Goal: Transaction & Acquisition: Download file/media

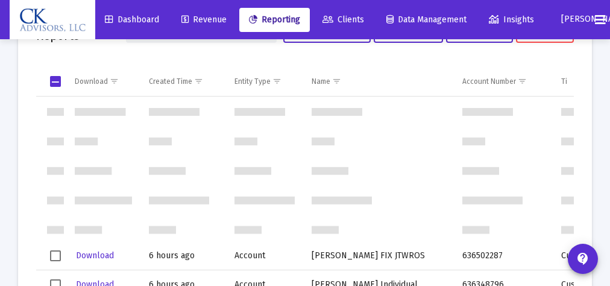
scroll to position [195, 0]
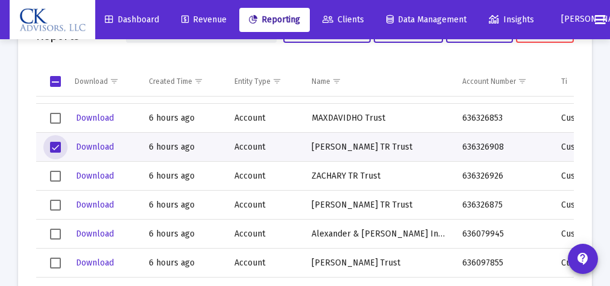
click at [53, 146] on span "Select row" at bounding box center [55, 147] width 11 height 11
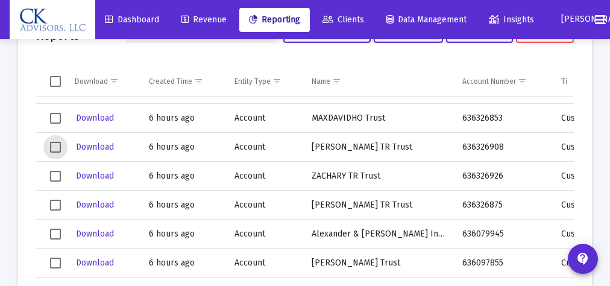
click at [54, 119] on span "Select row" at bounding box center [55, 118] width 11 height 11
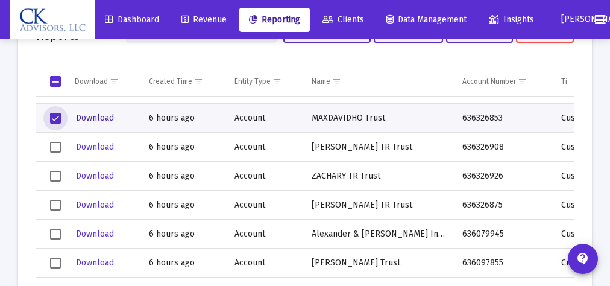
click at [81, 117] on span "Download" at bounding box center [95, 118] width 38 height 10
click at [58, 115] on span "Select row" at bounding box center [55, 118] width 11 height 11
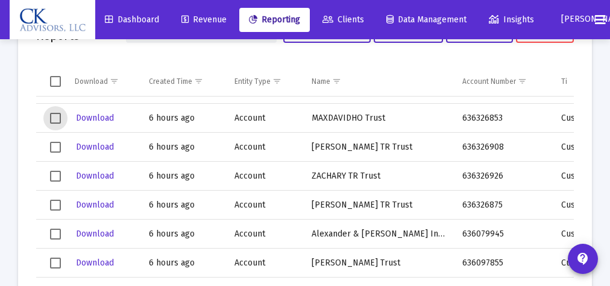
click at [57, 205] on span "Select row" at bounding box center [55, 205] width 11 height 11
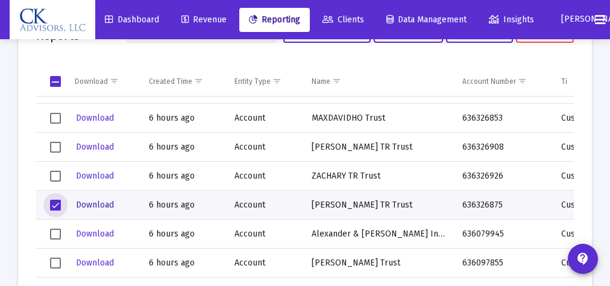
click at [89, 205] on span "Download" at bounding box center [95, 205] width 38 height 10
click at [53, 201] on span "Select row" at bounding box center [55, 205] width 11 height 11
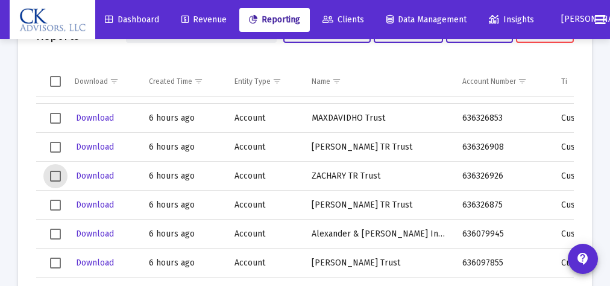
click at [57, 178] on span "Select row" at bounding box center [55, 176] width 11 height 11
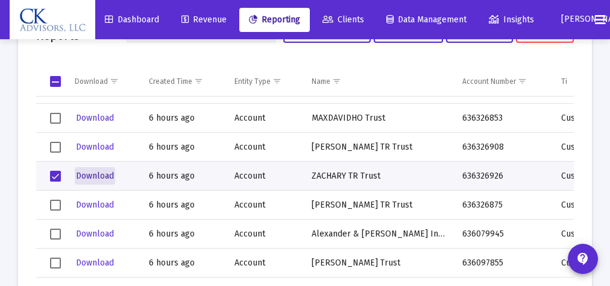
click at [89, 174] on span "Download" at bounding box center [95, 176] width 38 height 10
click at [55, 176] on span "Select row" at bounding box center [55, 176] width 11 height 11
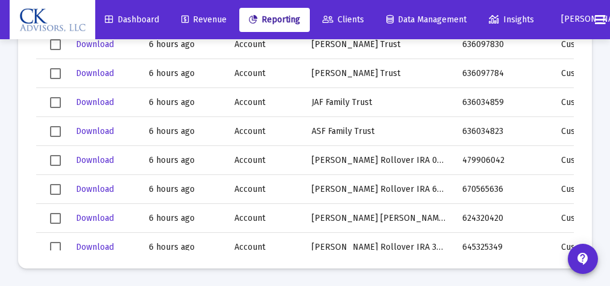
scroll to position [384, 0]
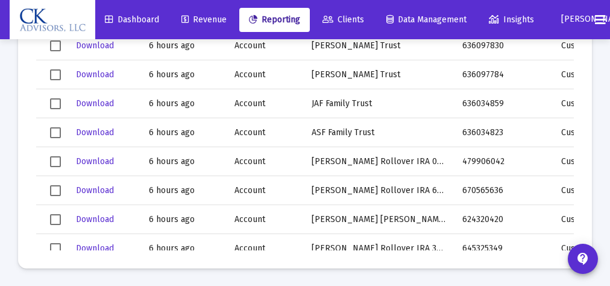
click at [52, 102] on span "Select row" at bounding box center [55, 103] width 11 height 11
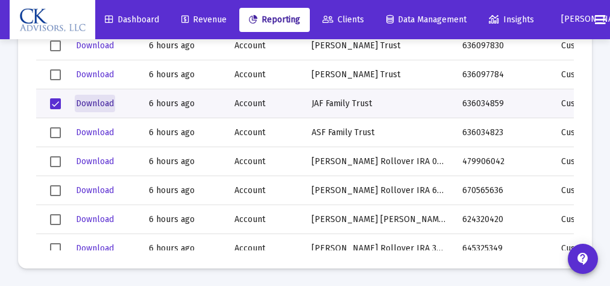
click at [91, 103] on span "Download" at bounding box center [95, 103] width 38 height 10
click at [55, 99] on span "Select row" at bounding box center [55, 103] width 11 height 11
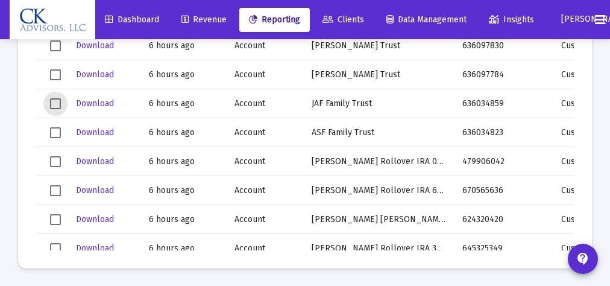
click at [55, 159] on span "Select row" at bounding box center [55, 161] width 11 height 11
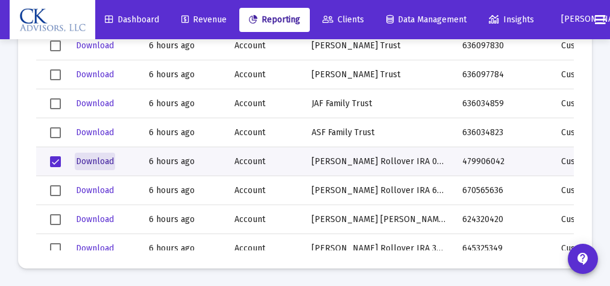
click at [105, 162] on span "Download" at bounding box center [95, 161] width 38 height 10
click at [55, 161] on span "Select row" at bounding box center [55, 161] width 11 height 11
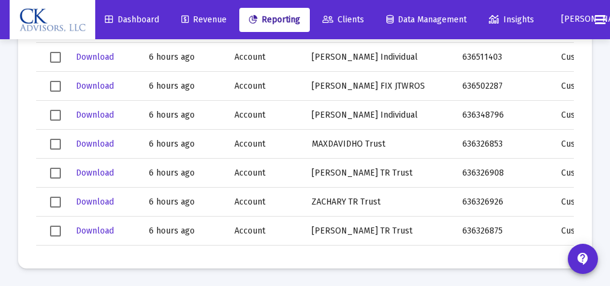
scroll to position [75, 0]
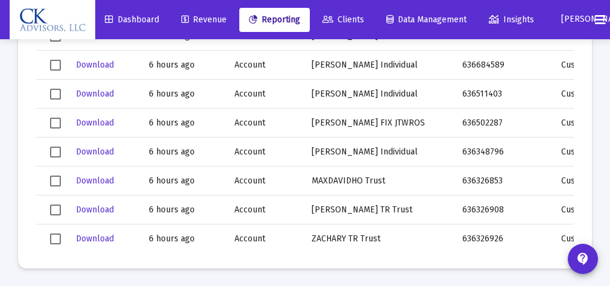
click at [59, 152] on span "Select row" at bounding box center [55, 152] width 11 height 11
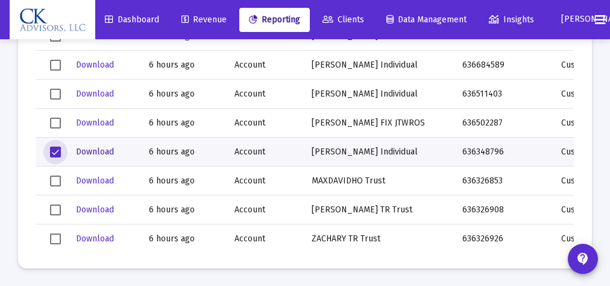
click at [85, 148] on span "Download" at bounding box center [95, 152] width 38 height 10
click at [52, 148] on span "Select row" at bounding box center [55, 152] width 11 height 11
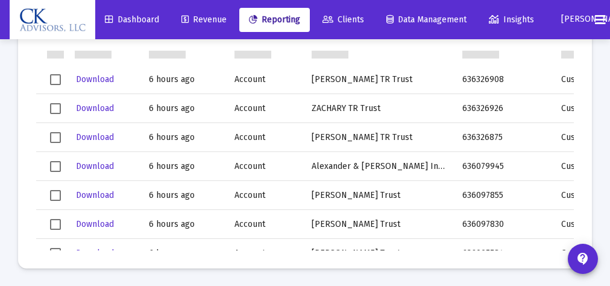
scroll to position [251, 0]
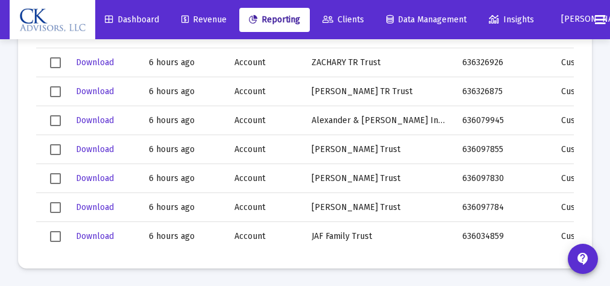
click at [54, 118] on span "Select row" at bounding box center [55, 120] width 11 height 11
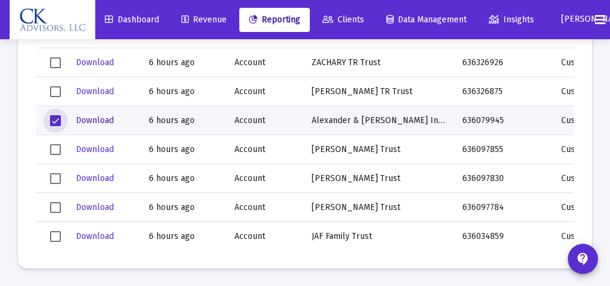
click at [93, 121] on span "Download" at bounding box center [95, 120] width 38 height 10
click at [55, 119] on span "Select row" at bounding box center [55, 120] width 11 height 11
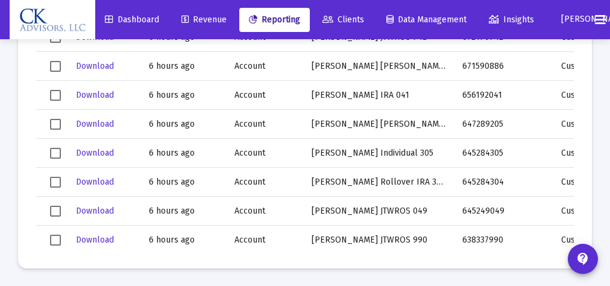
scroll to position [837, 0]
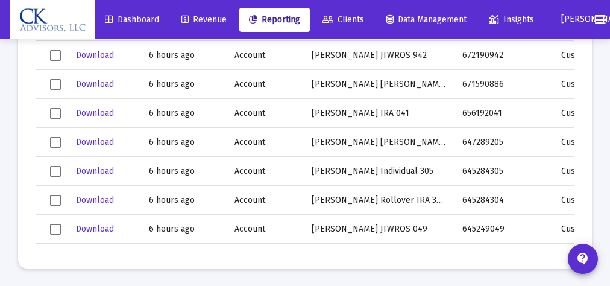
click at [55, 116] on span "Select row" at bounding box center [55, 113] width 11 height 11
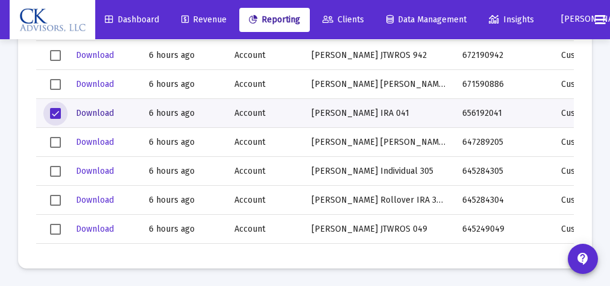
click at [89, 110] on span "Download" at bounding box center [95, 113] width 38 height 10
click at [53, 113] on span "Select row" at bounding box center [55, 113] width 11 height 11
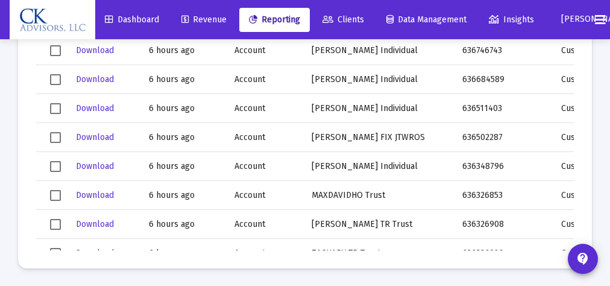
scroll to position [46, 0]
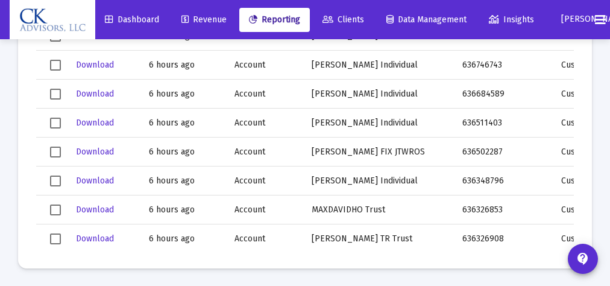
click at [59, 65] on span "Select row" at bounding box center [55, 65] width 11 height 11
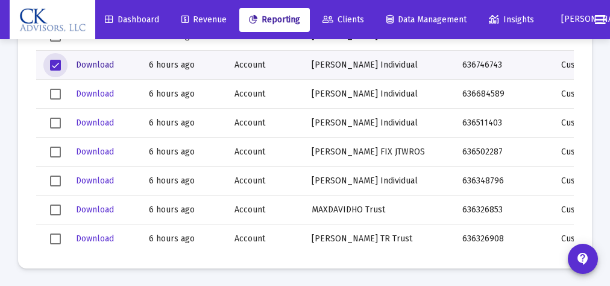
click at [99, 64] on span "Download" at bounding box center [95, 65] width 38 height 10
click at [55, 65] on span "Select row" at bounding box center [55, 65] width 11 height 11
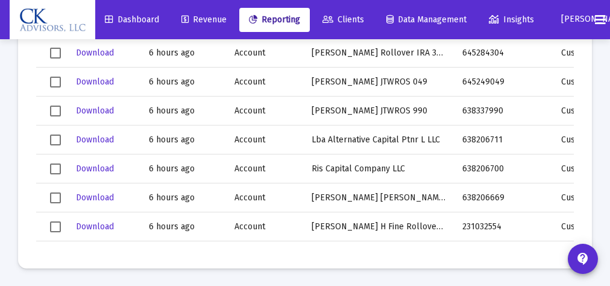
scroll to position [1004, 0]
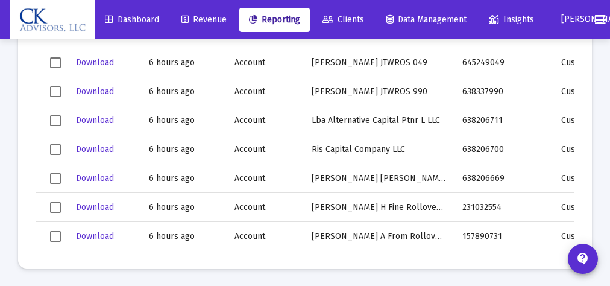
click at [54, 204] on span "Select row" at bounding box center [55, 207] width 11 height 11
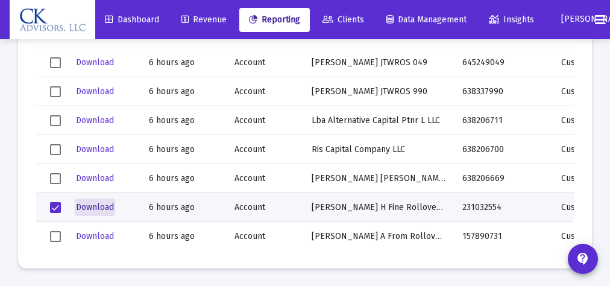
click at [90, 207] on span "Download" at bounding box center [95, 207] width 38 height 10
click at [55, 203] on span "Select row" at bounding box center [55, 207] width 11 height 11
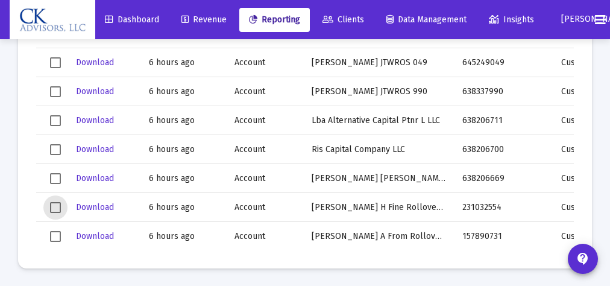
click at [56, 234] on span "Select row" at bounding box center [55, 236] width 11 height 11
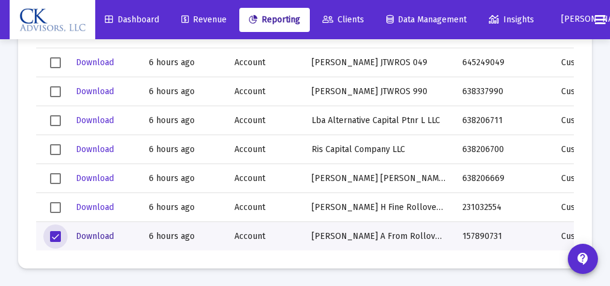
click at [89, 234] on span "Download" at bounding box center [95, 236] width 38 height 10
click at [56, 235] on span "Select row" at bounding box center [55, 236] width 11 height 11
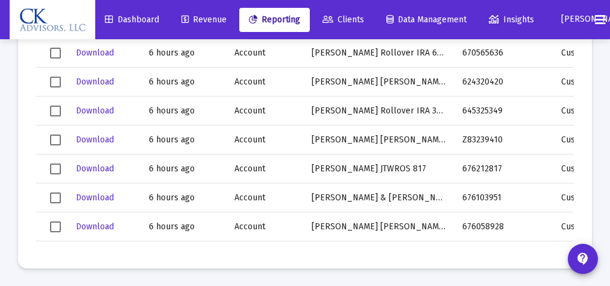
scroll to position [521, 0]
click at [51, 134] on span "Select row" at bounding box center [55, 139] width 11 height 11
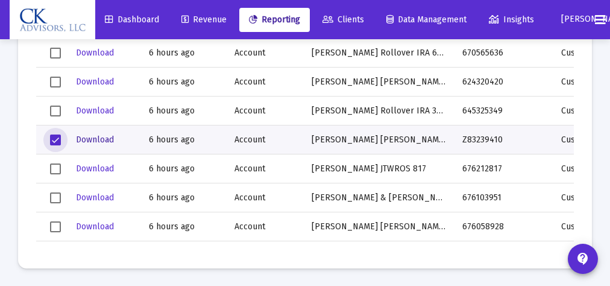
click at [84, 140] on span "Download" at bounding box center [95, 139] width 38 height 10
click at [89, 140] on span "Download" at bounding box center [95, 139] width 38 height 10
click at [58, 138] on span "Select row" at bounding box center [55, 139] width 11 height 11
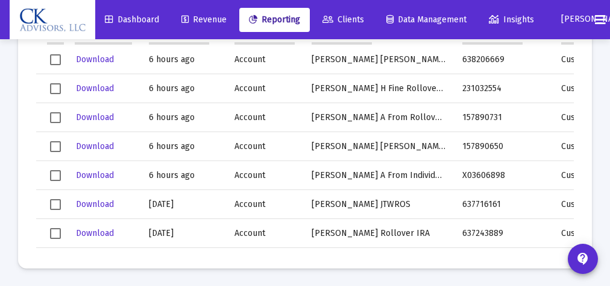
scroll to position [1139, 0]
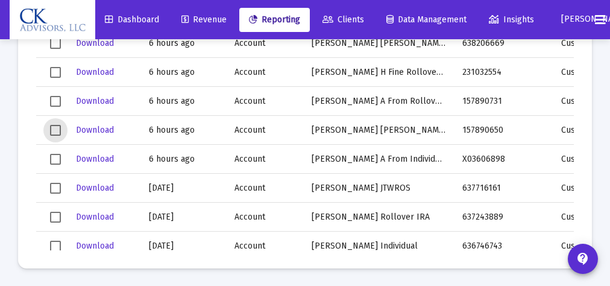
click at [53, 129] on span "Select row" at bounding box center [55, 130] width 11 height 11
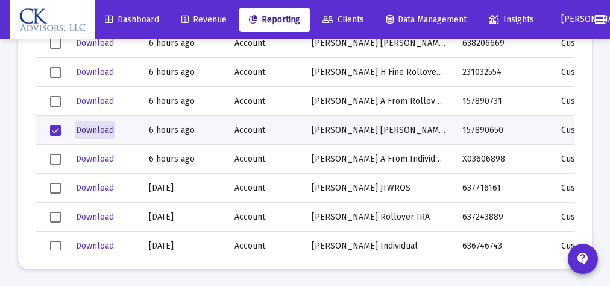
click at [99, 128] on span "Download" at bounding box center [95, 130] width 38 height 10
click at [56, 126] on span "Select row" at bounding box center [55, 130] width 11 height 11
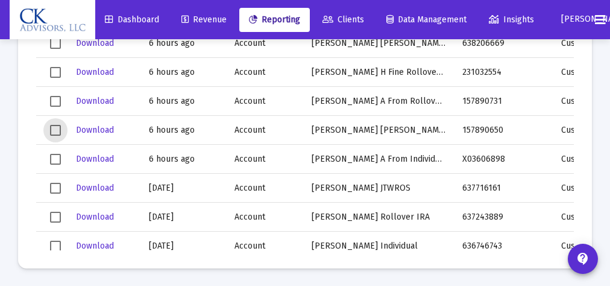
click at [55, 154] on span "Select row" at bounding box center [55, 159] width 11 height 11
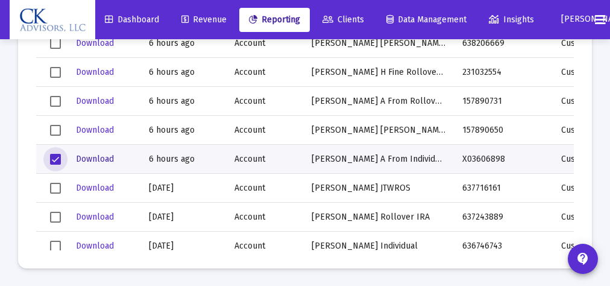
click at [94, 159] on span "Download" at bounding box center [95, 159] width 38 height 10
click at [56, 159] on span "Select row" at bounding box center [55, 159] width 11 height 11
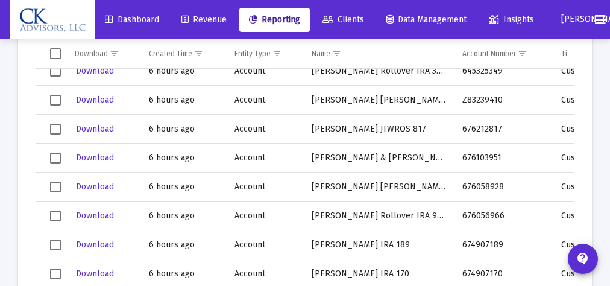
scroll to position [560, 0]
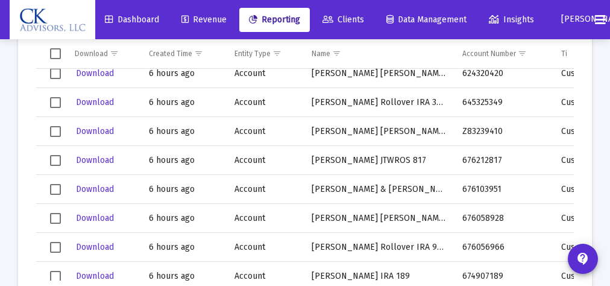
click at [50, 157] on span "Select row" at bounding box center [55, 160] width 11 height 11
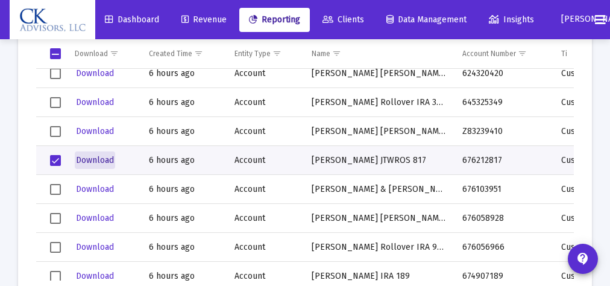
click at [95, 159] on span "Download" at bounding box center [95, 160] width 38 height 10
click at [55, 160] on span "Select row" at bounding box center [55, 160] width 11 height 11
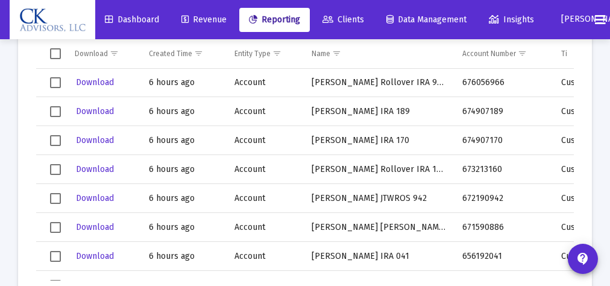
scroll to position [666, 0]
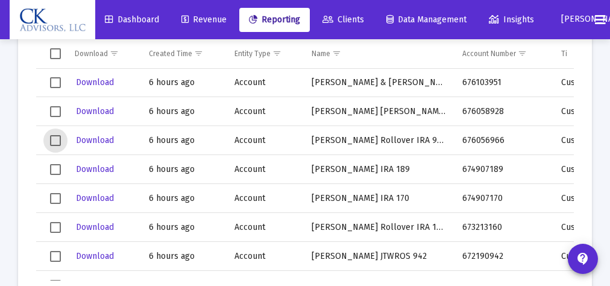
click at [57, 136] on span "Select row" at bounding box center [55, 140] width 11 height 11
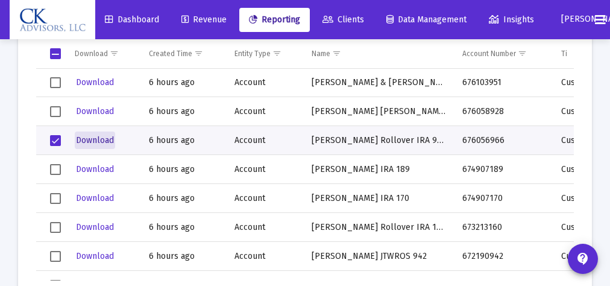
click at [94, 141] on span "Download" at bounding box center [95, 140] width 38 height 10
click at [580, 129] on mat-card "Printable Reports Send to Client Download Columns Delete Download Created Time …" at bounding box center [305, 130] width 574 height 338
click at [100, 140] on span "Download" at bounding box center [95, 140] width 38 height 10
click at [54, 255] on span "Select row" at bounding box center [55, 256] width 11 height 11
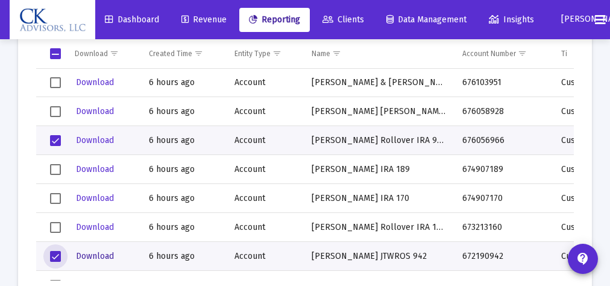
click at [101, 255] on span "Download" at bounding box center [95, 256] width 38 height 10
click at [57, 138] on span "Select row" at bounding box center [55, 140] width 11 height 11
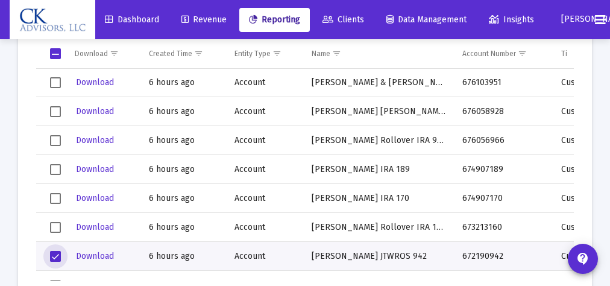
click at [57, 254] on span "Select row" at bounding box center [55, 256] width 11 height 11
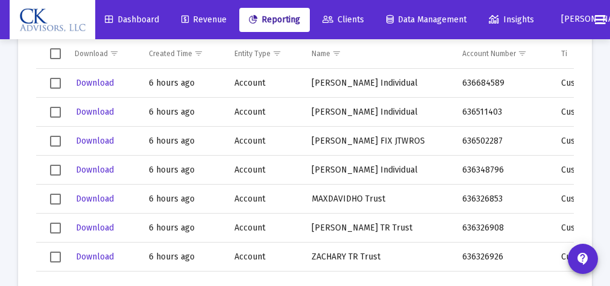
scroll to position [10, 0]
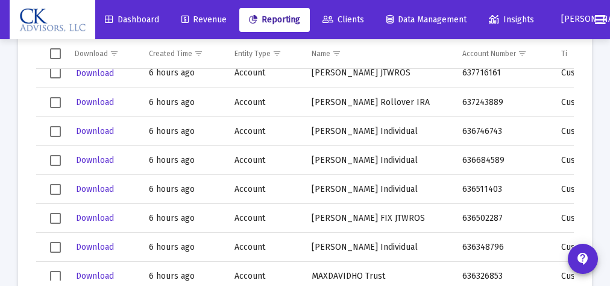
click at [51, 159] on span "Select row" at bounding box center [55, 160] width 11 height 11
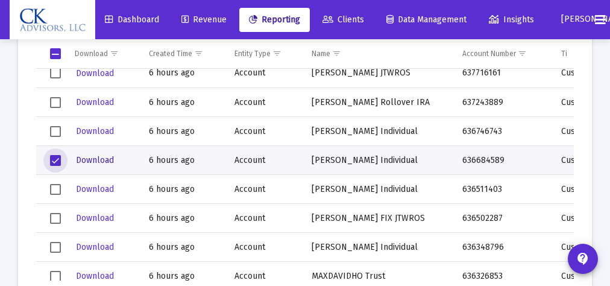
click at [101, 157] on span "Download" at bounding box center [95, 160] width 38 height 10
click at [58, 159] on span "Select row" at bounding box center [55, 160] width 11 height 11
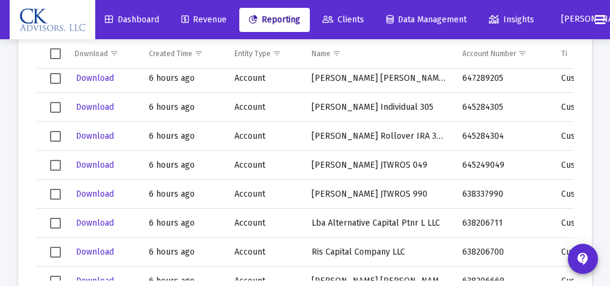
scroll to position [847, 0]
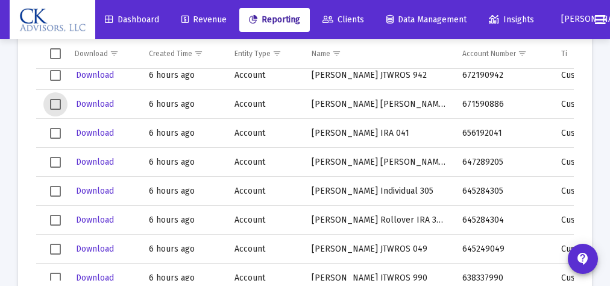
click at [55, 106] on span "Select row" at bounding box center [55, 104] width 11 height 11
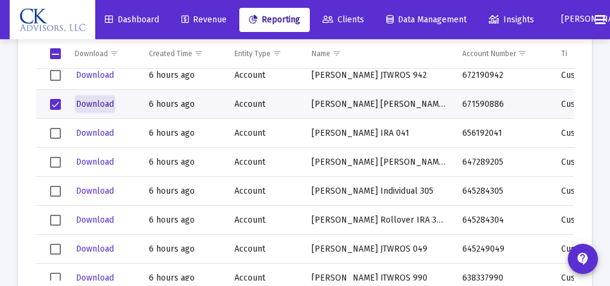
click at [85, 101] on span "Download" at bounding box center [95, 104] width 38 height 10
